Goal: Information Seeking & Learning: Check status

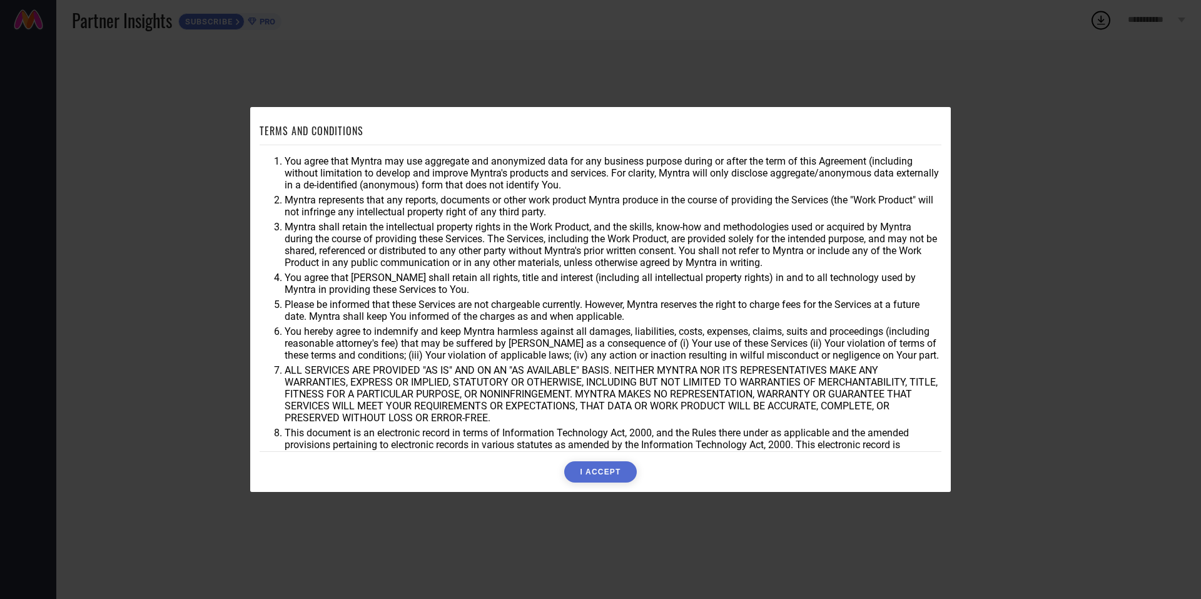
click at [595, 468] on button "I ACCEPT" at bounding box center [600, 471] width 72 height 21
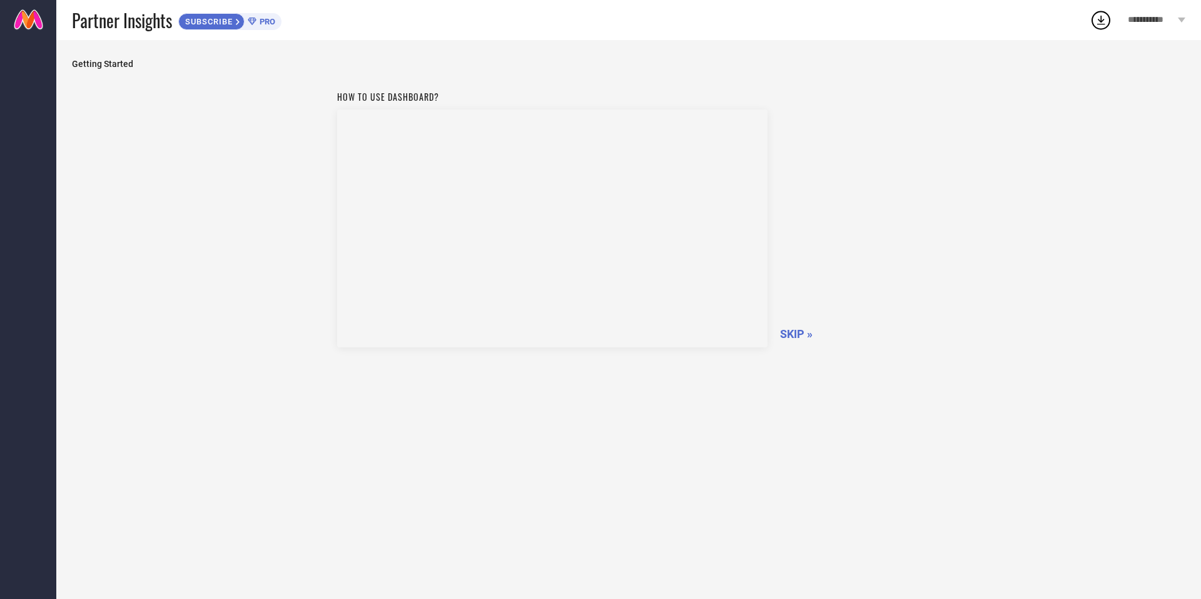
click at [789, 330] on span "SKIP »" at bounding box center [796, 333] width 33 height 13
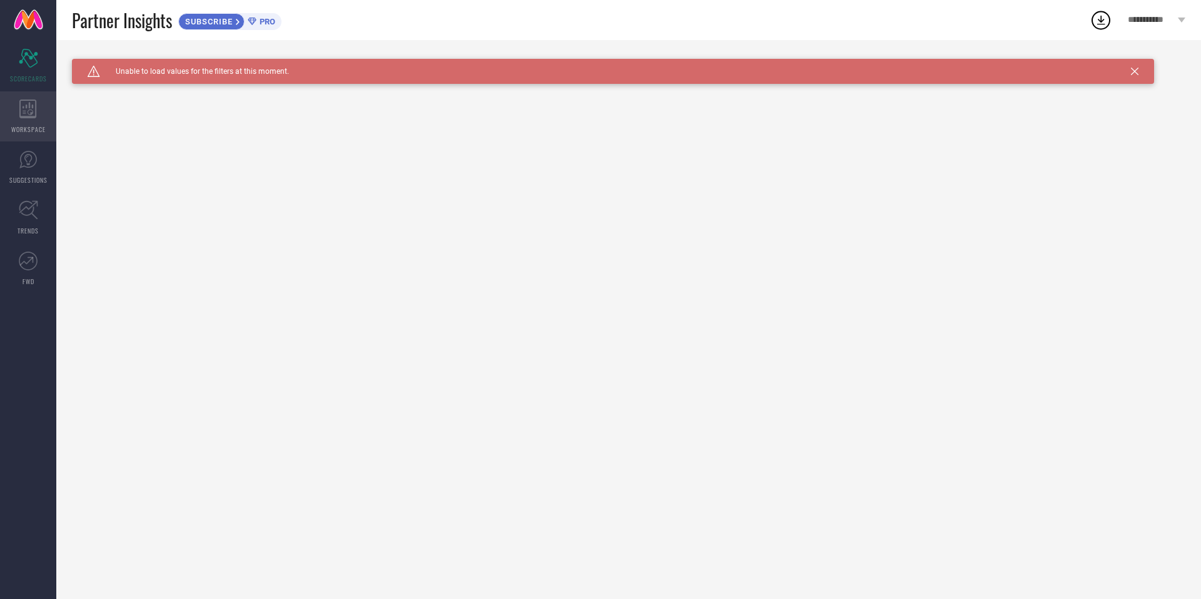
click at [31, 117] on icon at bounding box center [27, 108] width 17 height 19
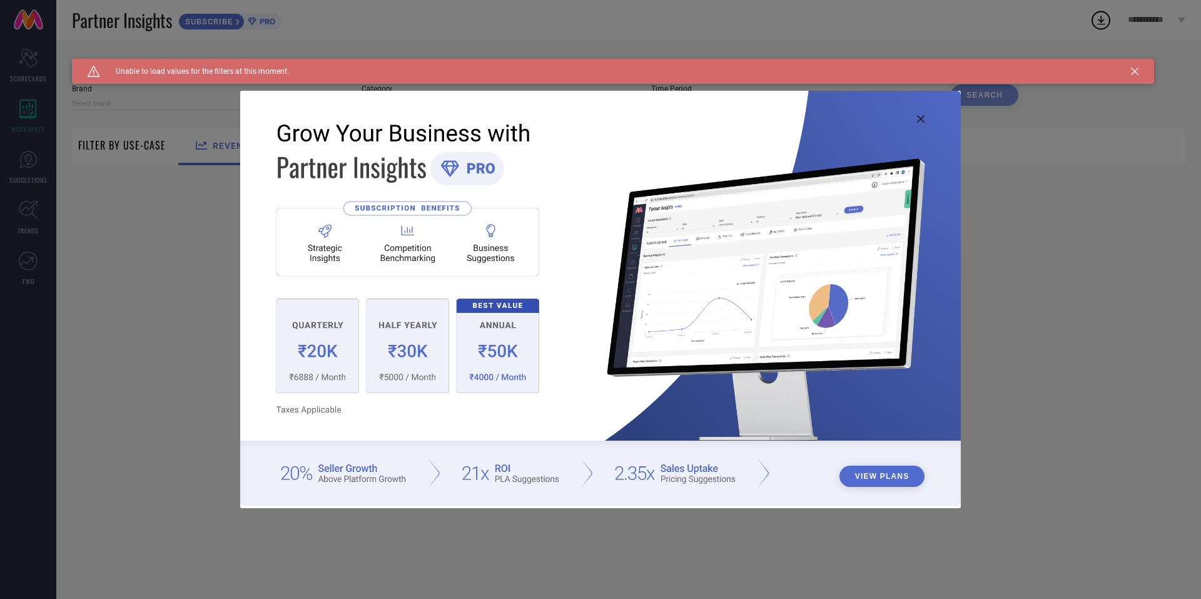
type input "1 STOP FASHION"
type input "All"
click at [919, 121] on icon at bounding box center [921, 119] width 8 height 8
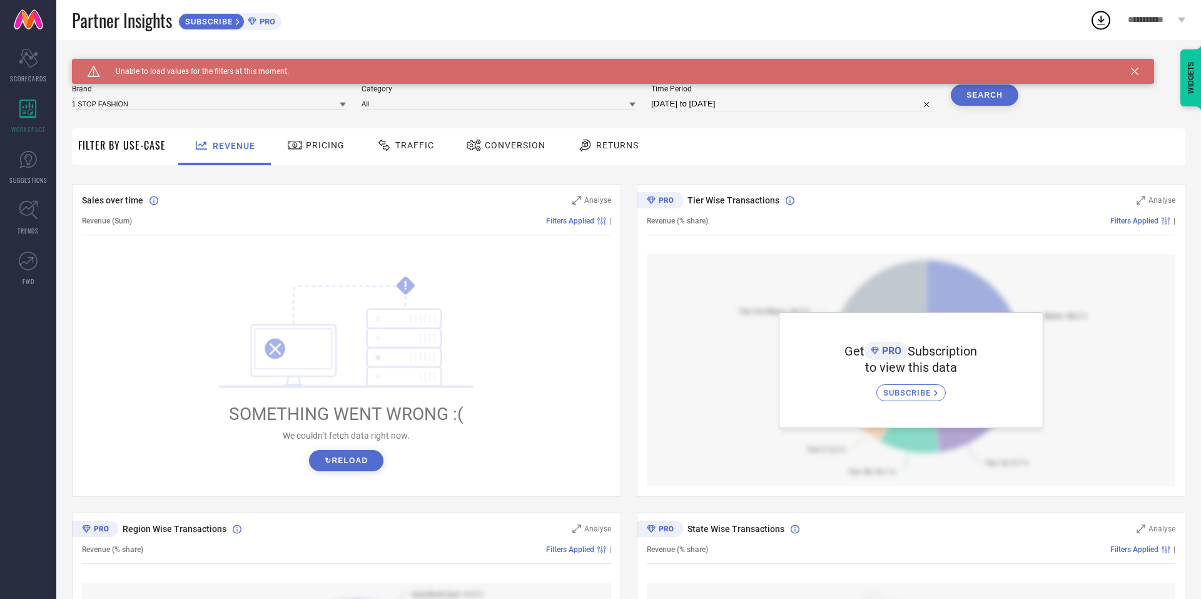
click at [342, 456] on button "↻ Reload" at bounding box center [346, 460] width 74 height 21
click at [242, 116] on div "Brand 1 STOP FASHION Category All Time Period [DATE] to [DATE] Search" at bounding box center [545, 103] width 947 height 38
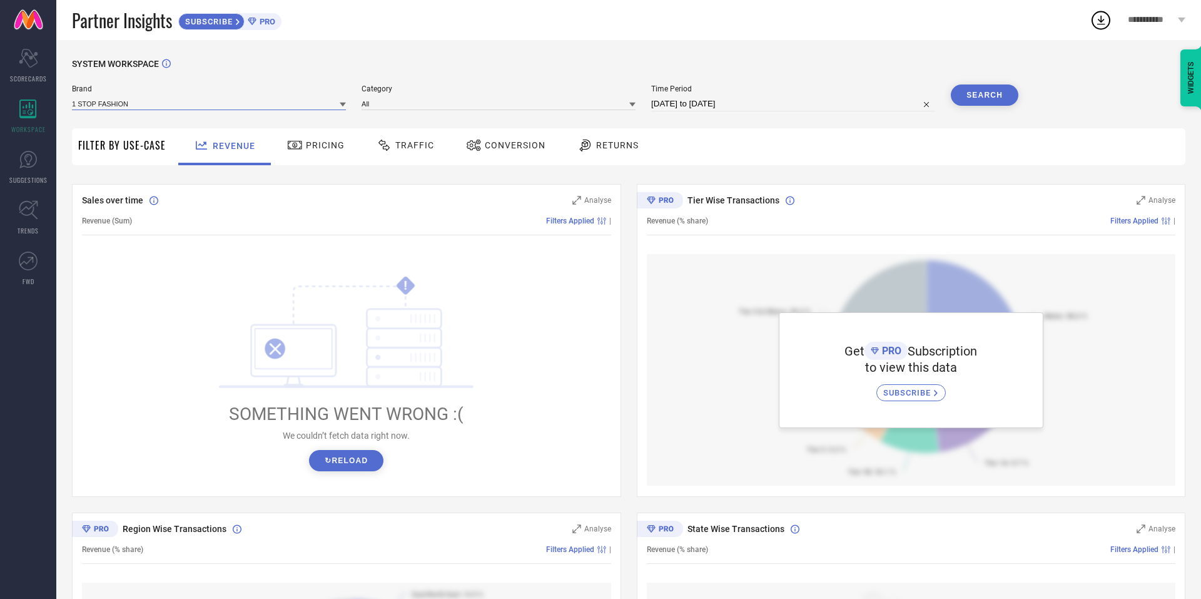
click at [245, 108] on input at bounding box center [209, 103] width 274 height 13
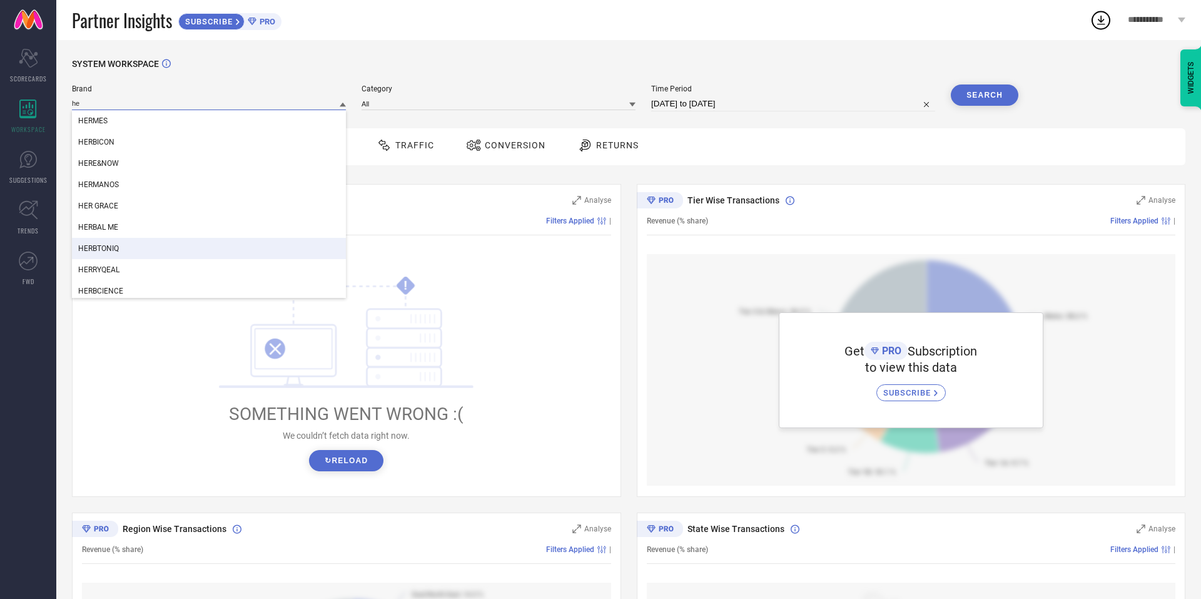
type input "h"
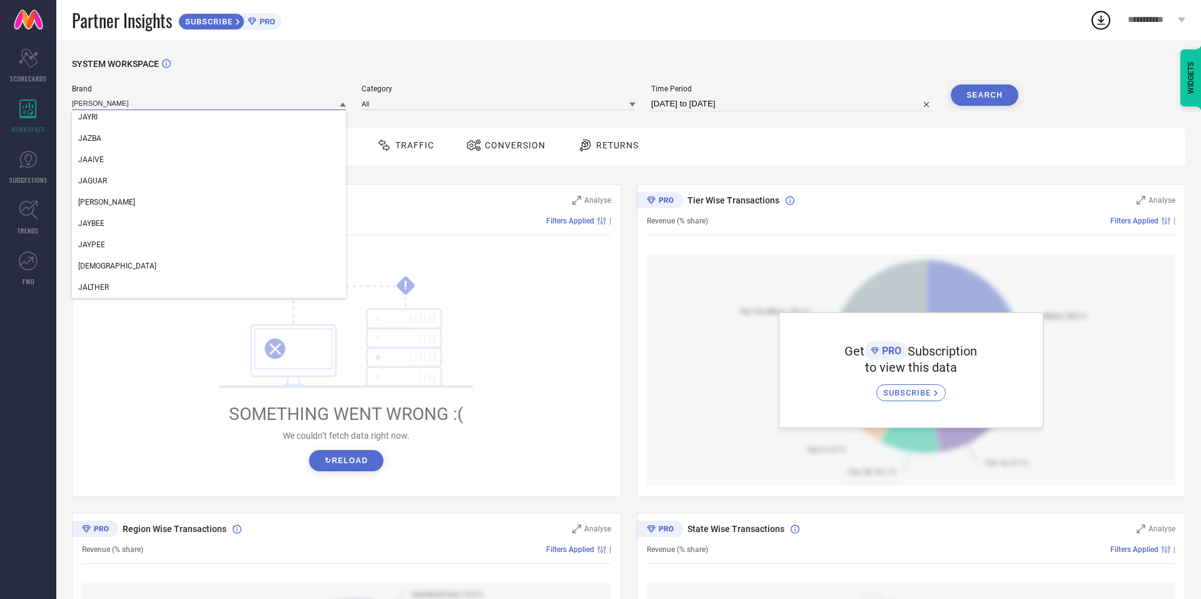
type input "J"
type input "H"
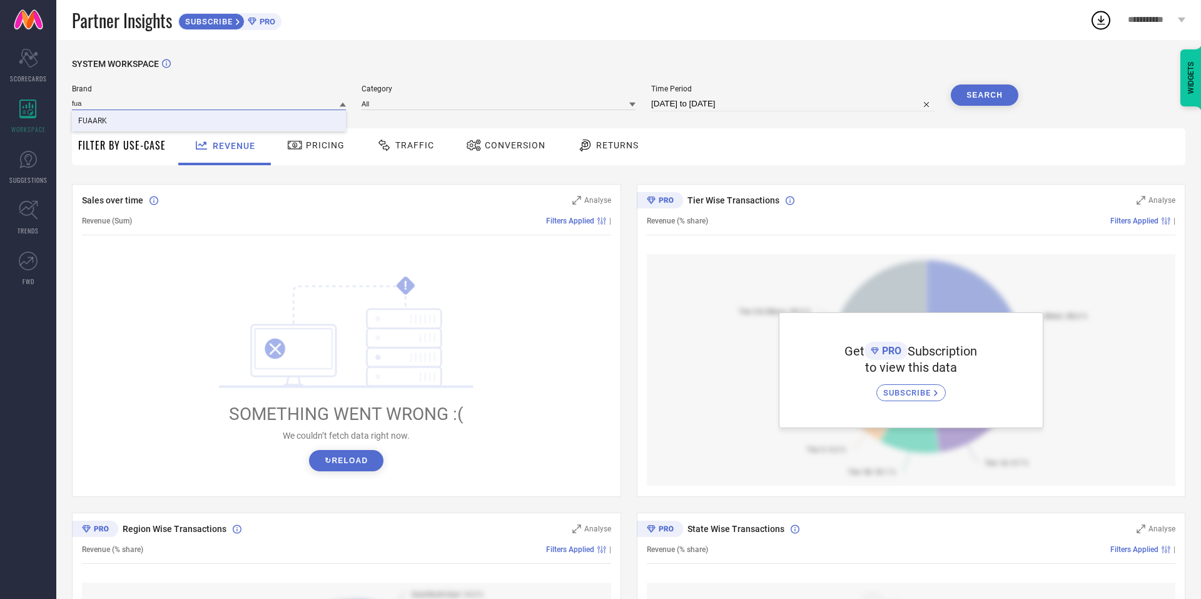
type input "fua"
click at [121, 113] on div "FUAARK" at bounding box center [209, 120] width 274 height 21
click at [387, 102] on input at bounding box center [499, 103] width 274 height 13
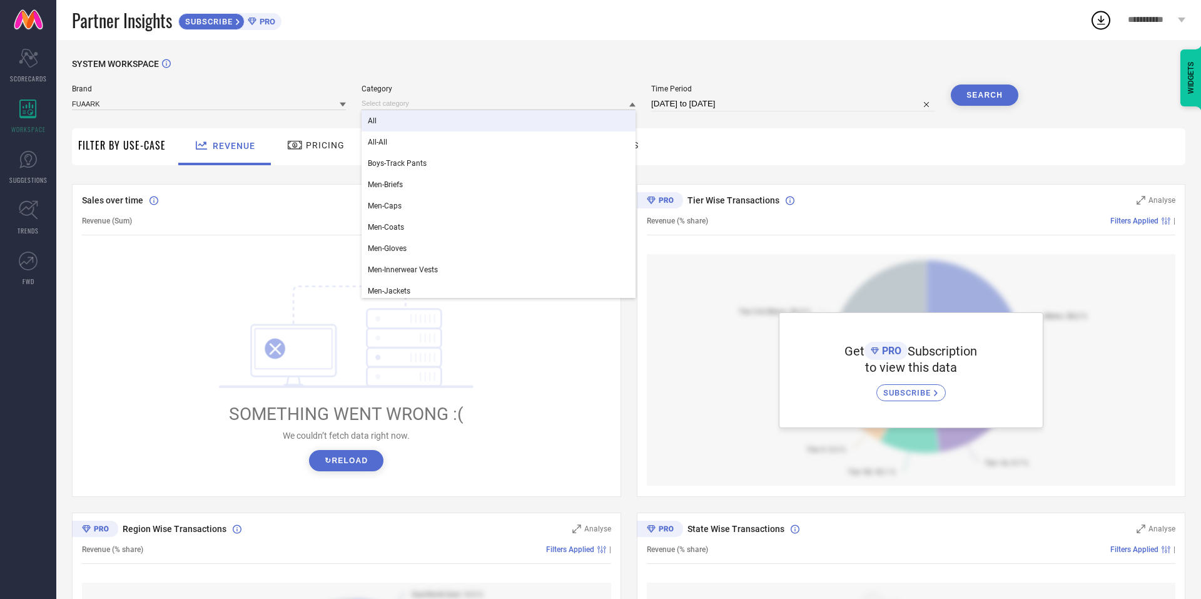
click at [386, 124] on div "All" at bounding box center [499, 120] width 274 height 21
click at [969, 95] on button "Search" at bounding box center [985, 94] width 68 height 21
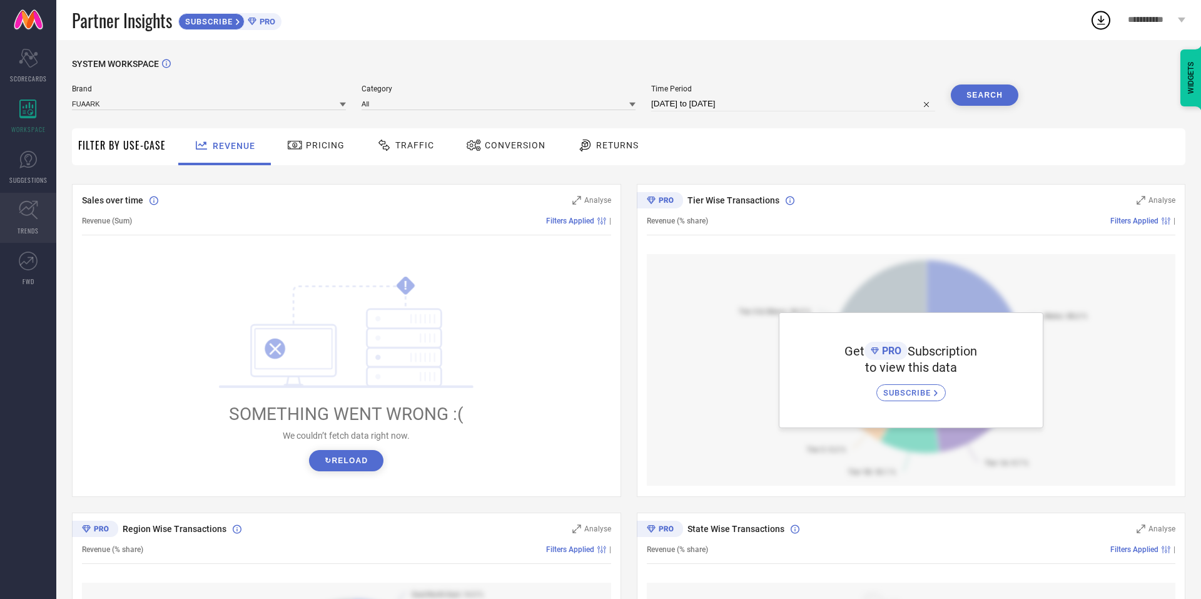
click at [38, 227] on span "TRENDS" at bounding box center [28, 230] width 21 height 9
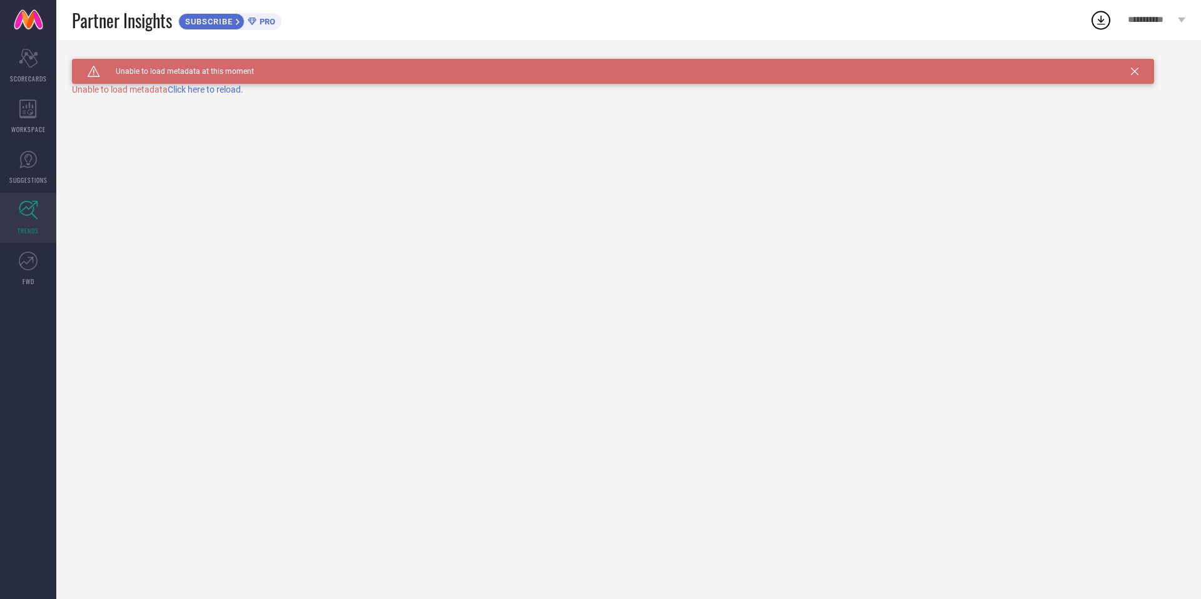
click at [196, 93] on span "Click here to reload." at bounding box center [206, 89] width 76 height 10
click at [221, 23] on span "SUBSCRIBE" at bounding box center [207, 21] width 57 height 9
click at [28, 118] on icon at bounding box center [27, 108] width 17 height 19
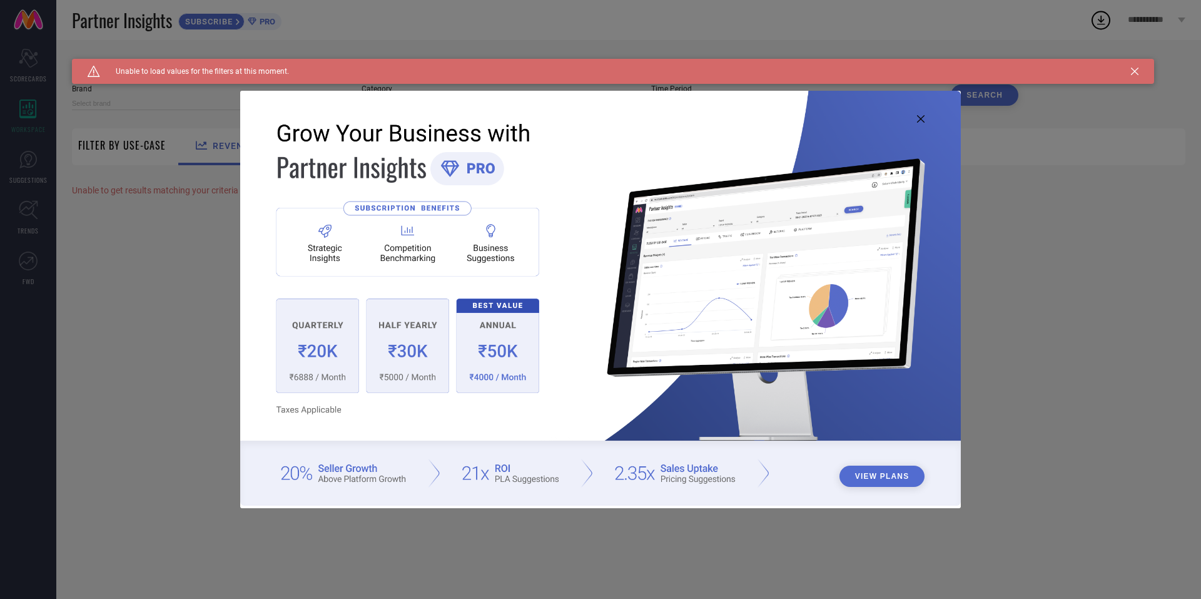
type input "1 STOP FASHION"
type input "All"
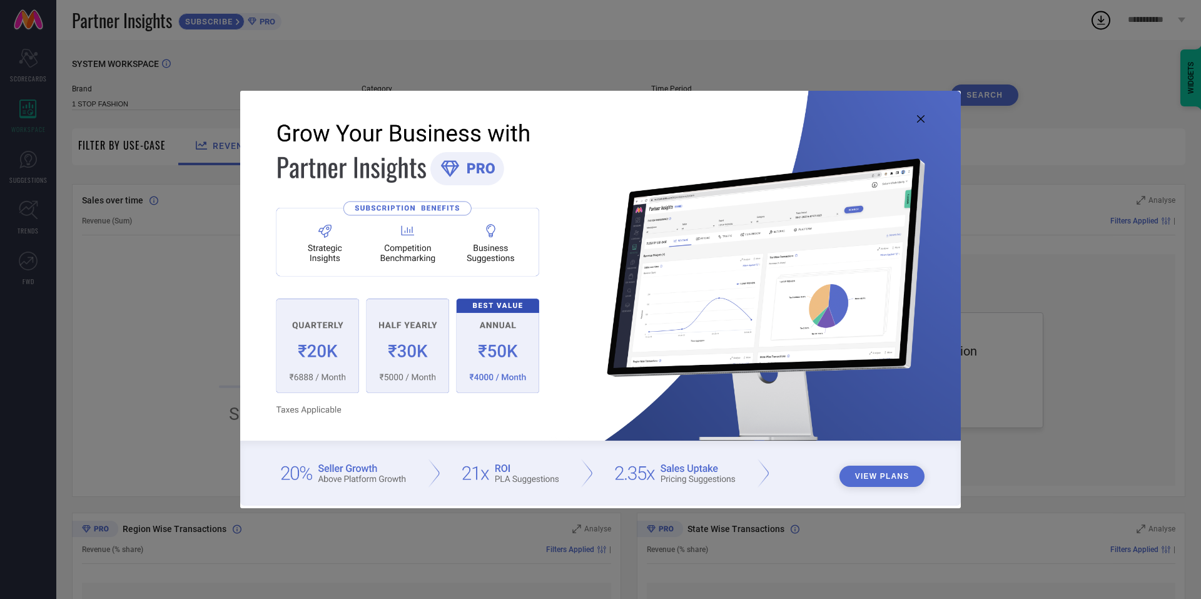
click at [914, 121] on img at bounding box center [600, 298] width 721 height 414
click at [917, 121] on img at bounding box center [600, 298] width 721 height 414
click at [920, 121] on icon at bounding box center [921, 119] width 8 height 8
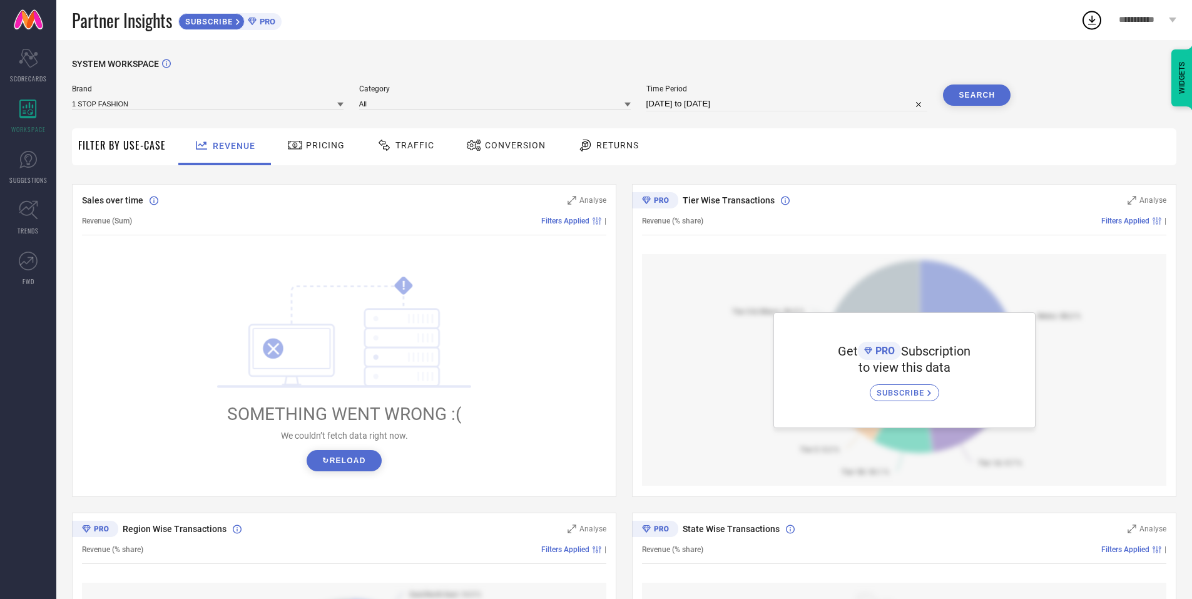
click at [307, 130] on div "Pricing" at bounding box center [316, 146] width 89 height 37
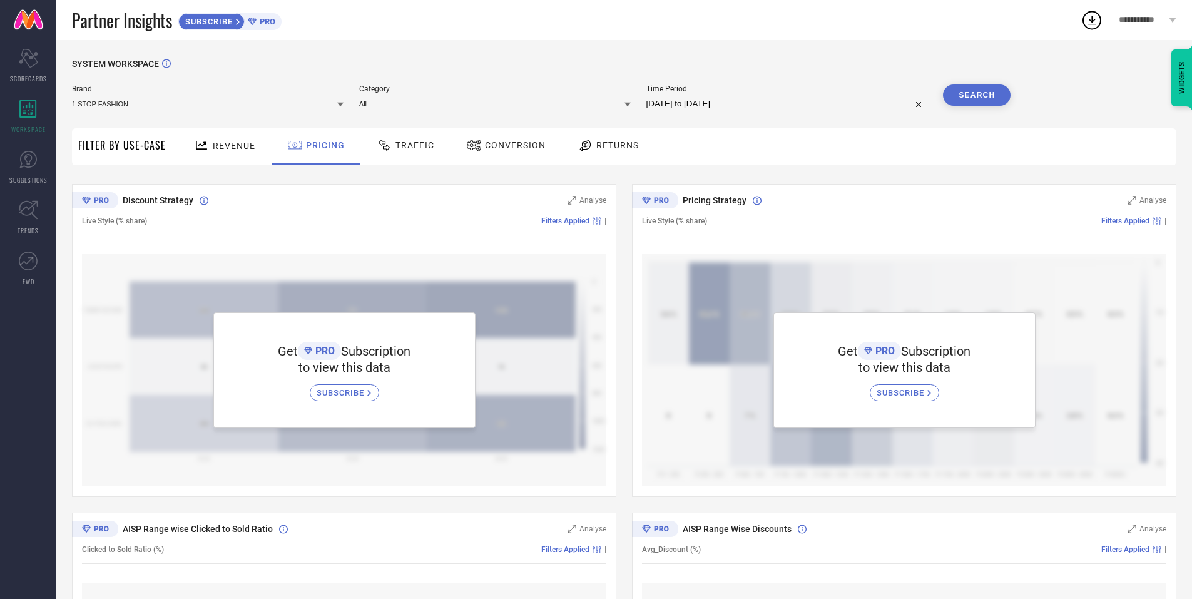
click at [429, 154] on div "Traffic" at bounding box center [406, 145] width 64 height 21
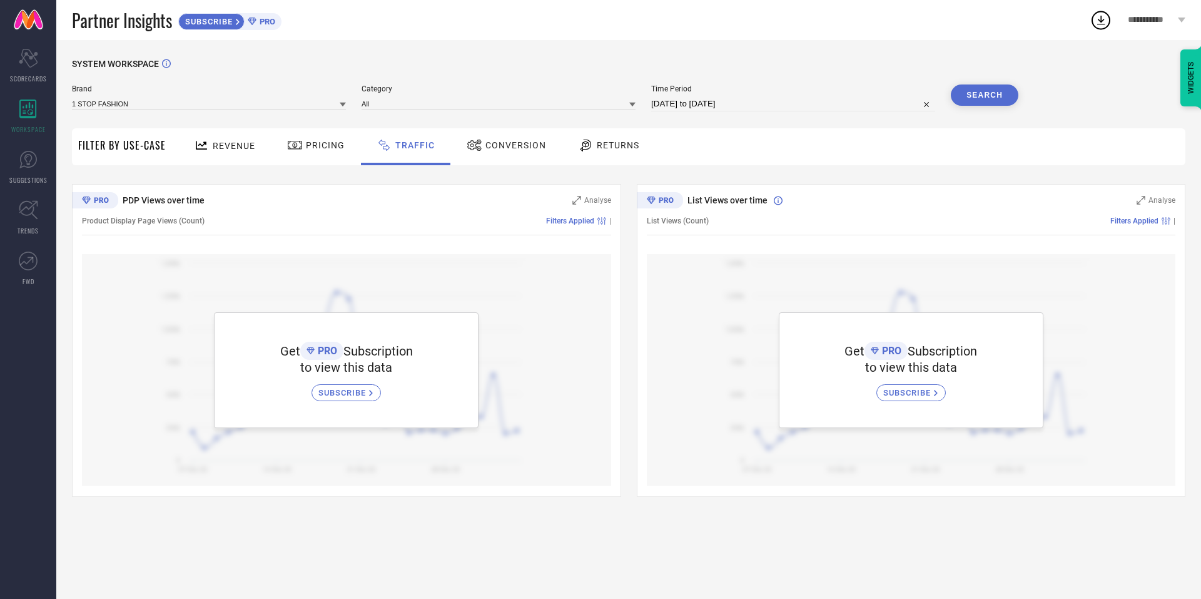
click at [509, 155] on div "Conversion" at bounding box center [507, 145] width 86 height 21
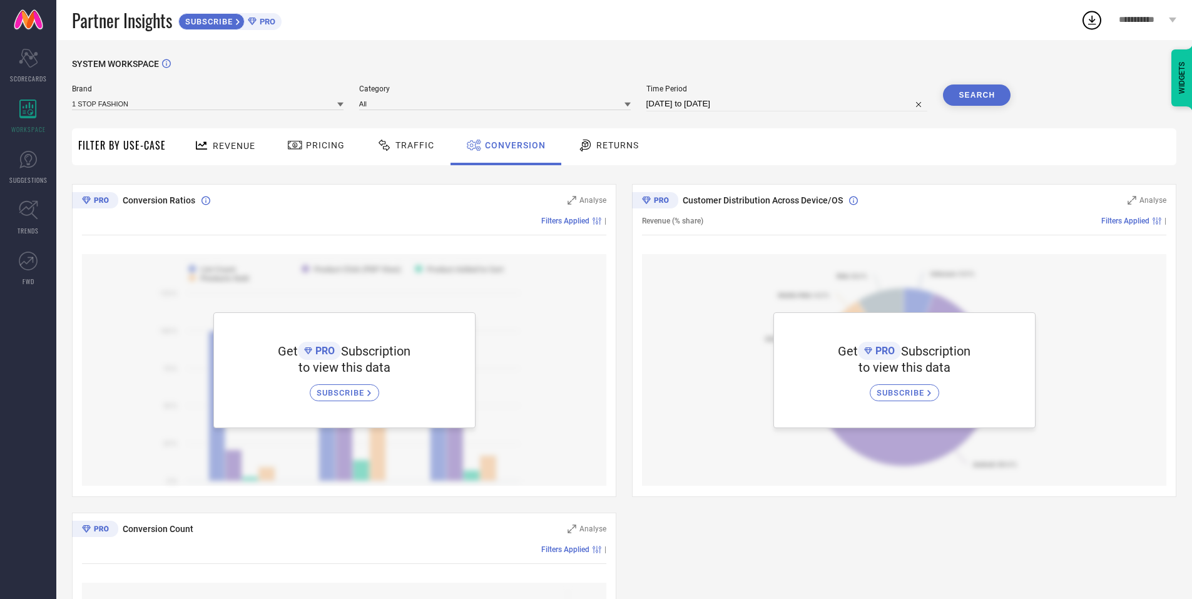
click at [648, 158] on div "Returns" at bounding box center [608, 146] width 93 height 37
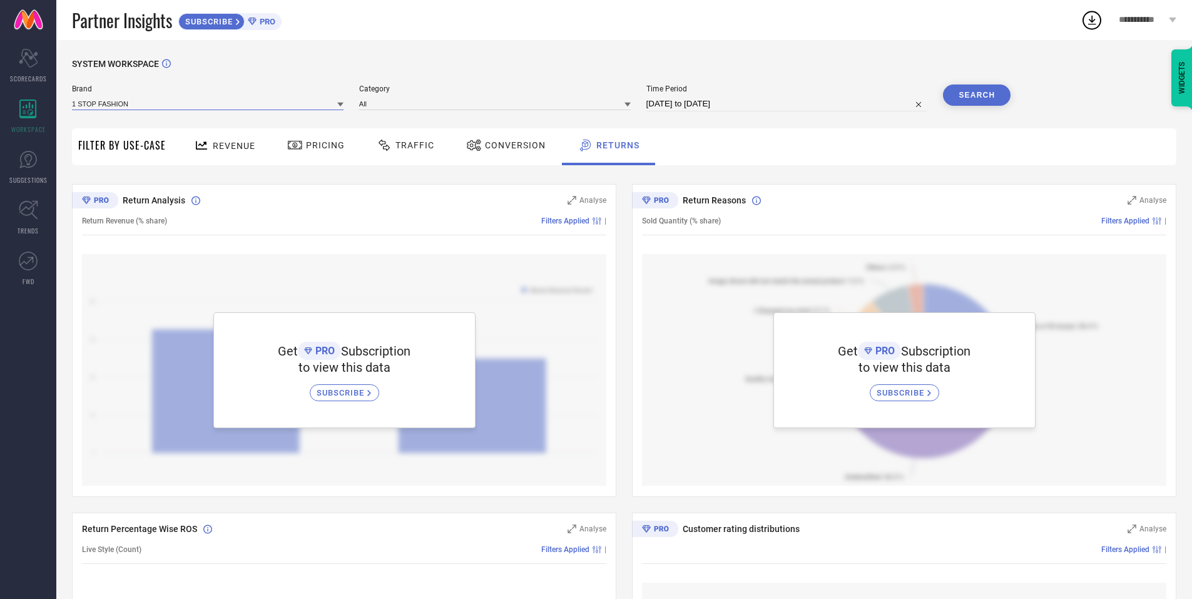
click at [156, 98] on input at bounding box center [208, 103] width 272 height 13
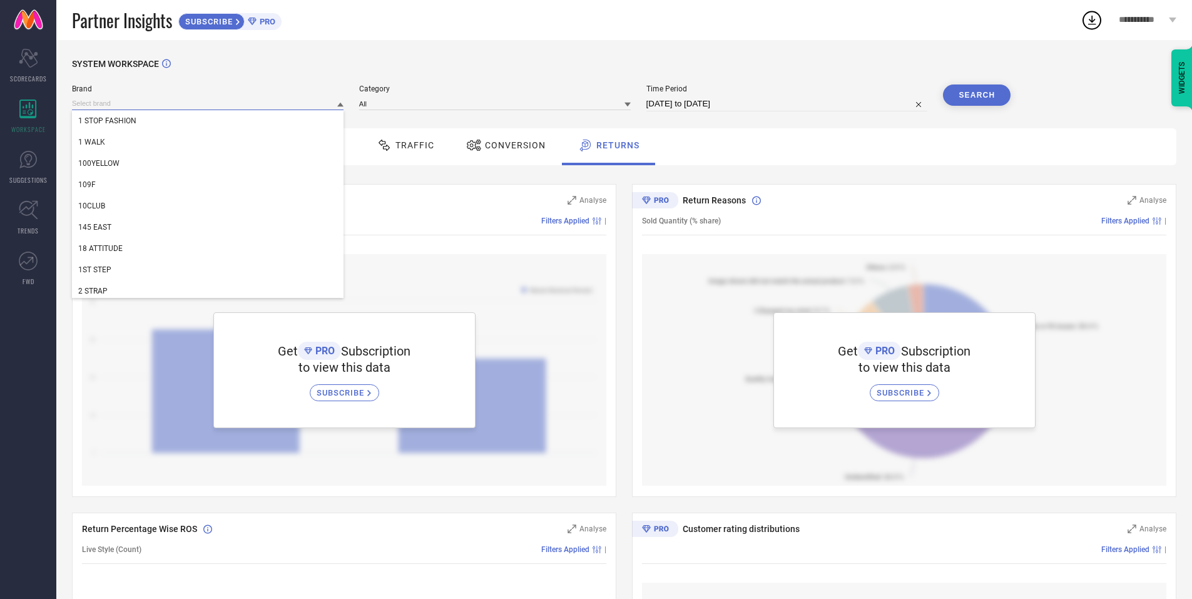
type input "g"
type input "house of her"
click at [453, 62] on div "SYSTEM WORKSPACE" at bounding box center [624, 72] width 1104 height 26
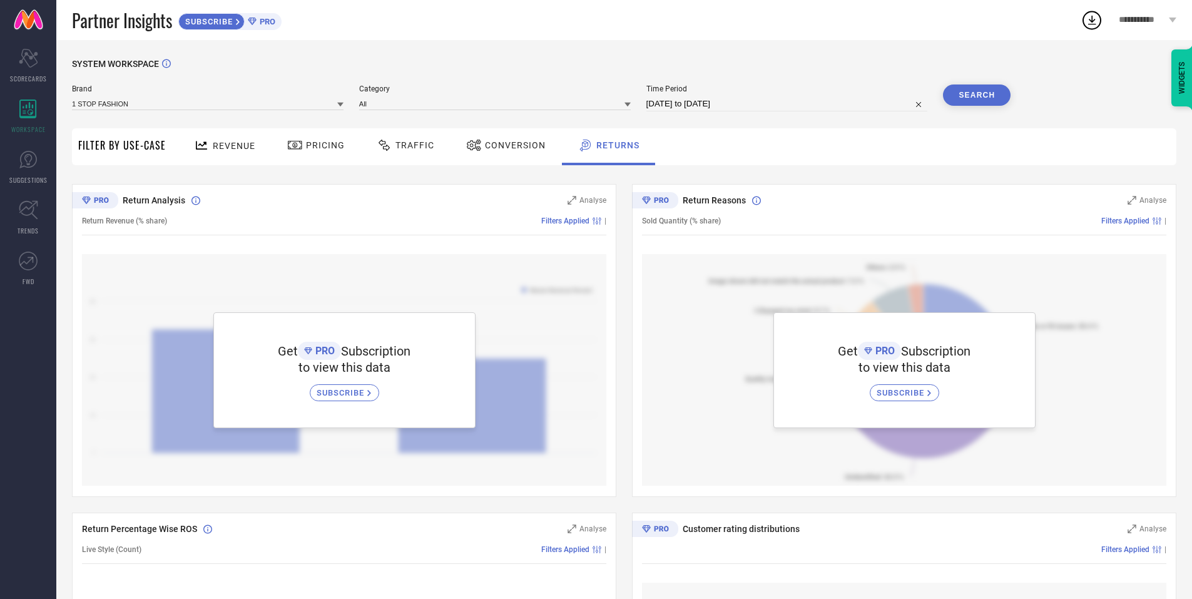
click at [1132, 21] on span "**********" at bounding box center [1142, 20] width 47 height 11
